Goal: Task Accomplishment & Management: Complete application form

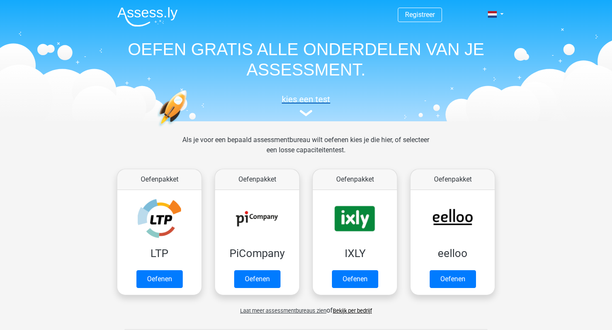
click at [308, 110] on link "kies een test" at bounding box center [305, 105] width 391 height 23
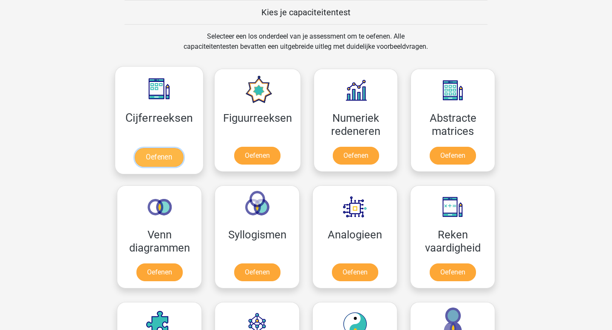
click at [163, 167] on link "Oefenen" at bounding box center [159, 157] width 48 height 19
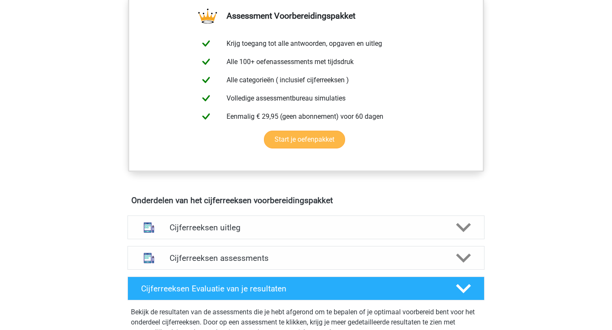
scroll to position [323, 0]
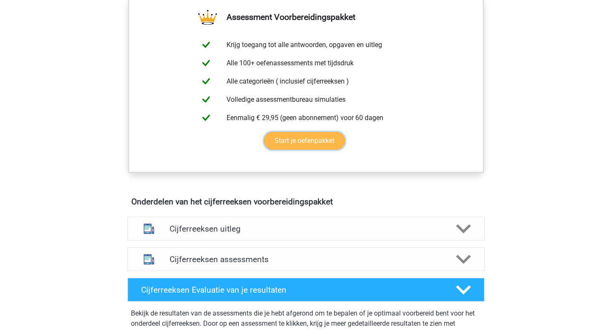
click at [331, 150] on link "Start je oefenpakket" at bounding box center [304, 141] width 81 height 18
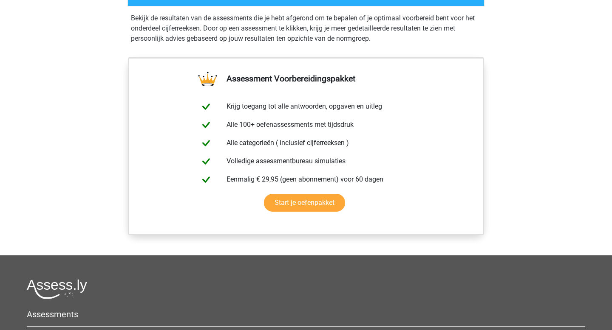
scroll to position [630, 0]
